Goal: Task Accomplishment & Management: Manage account settings

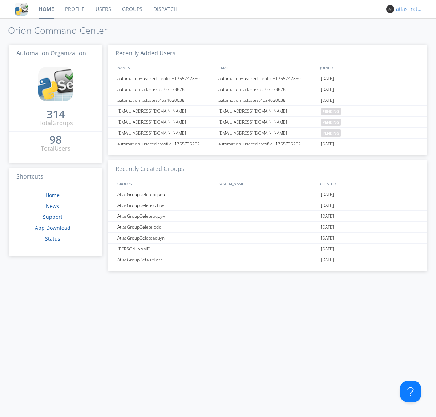
click at [408, 9] on div "atlas+ratelimit" at bounding box center [409, 8] width 27 height 7
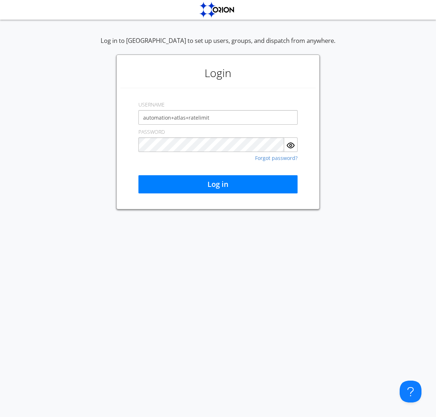
type input "automation+atlas+ratelimit"
click at [218, 184] on button "Log in" at bounding box center [218, 184] width 159 height 18
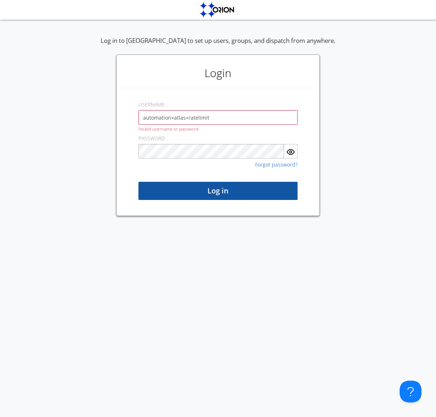
click at [218, 191] on button "Log in" at bounding box center [218, 191] width 159 height 18
